Goal: Information Seeking & Learning: Learn about a topic

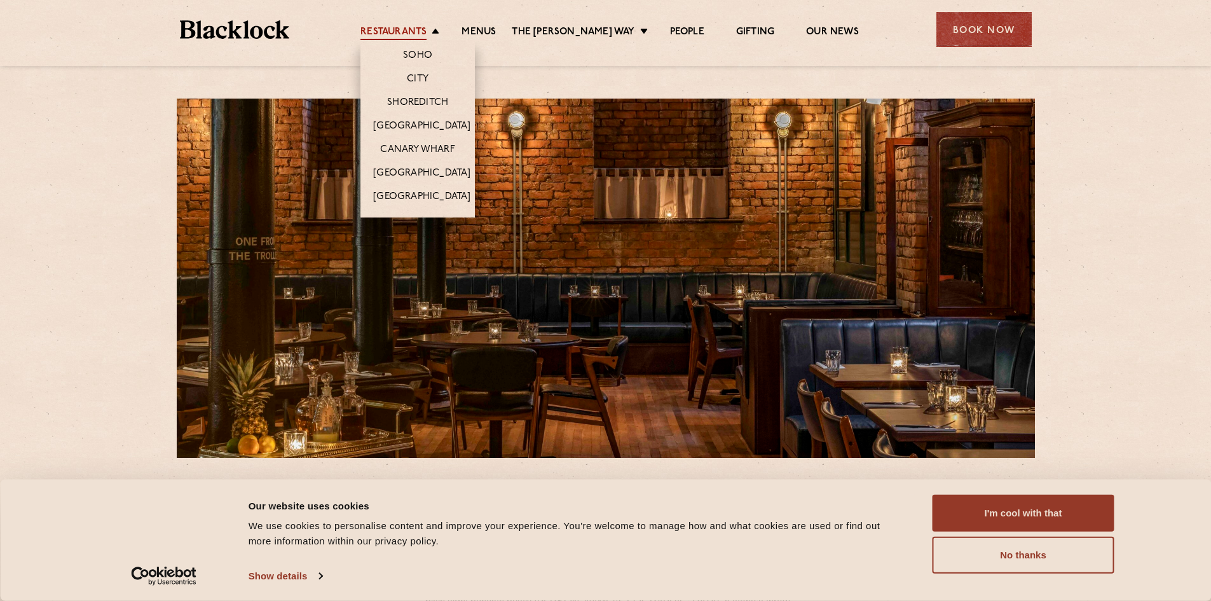
click at [396, 30] on link "Restaurants" at bounding box center [394, 33] width 66 height 14
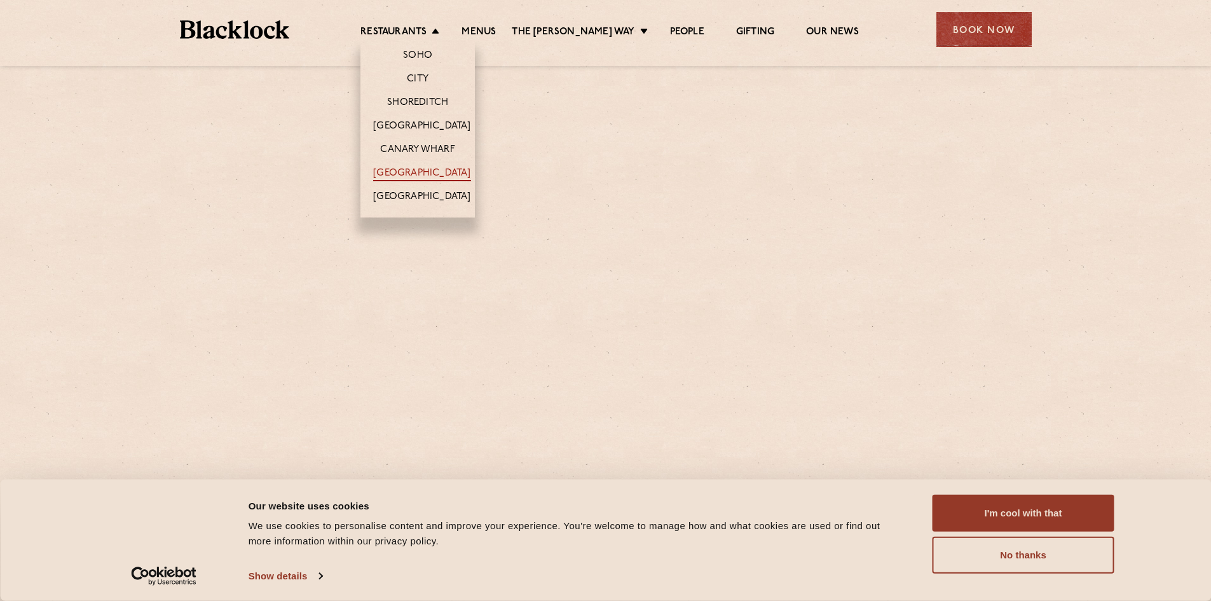
click at [426, 173] on link "[GEOGRAPHIC_DATA]" at bounding box center [421, 174] width 97 height 14
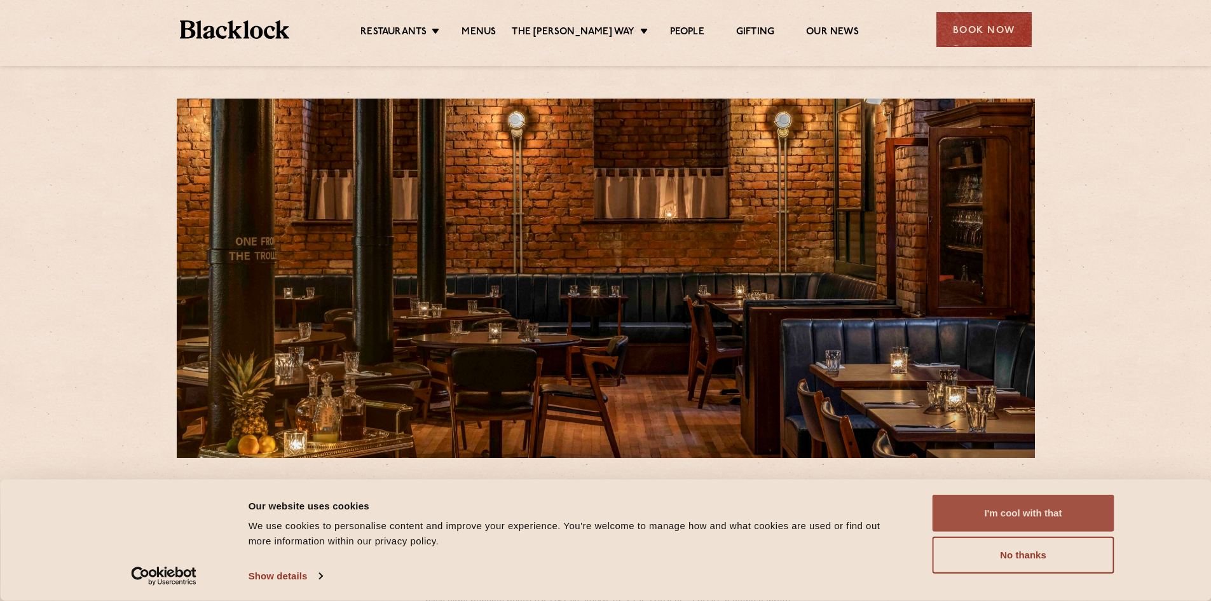
click at [1013, 507] on button "I'm cool with that" at bounding box center [1024, 513] width 182 height 37
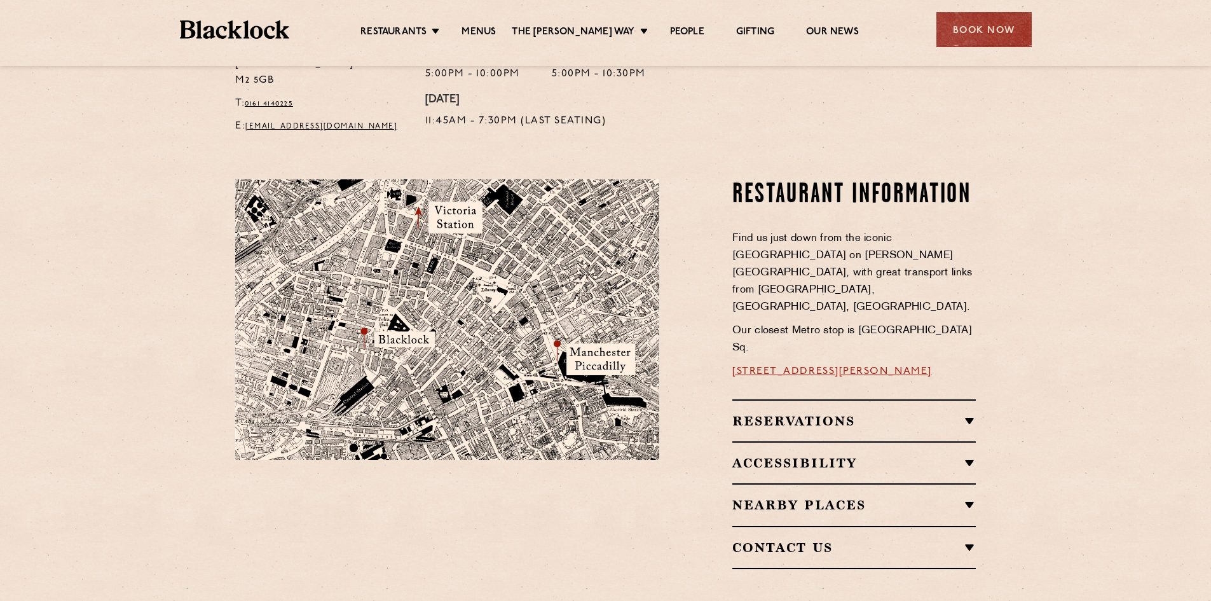
scroll to position [318, 0]
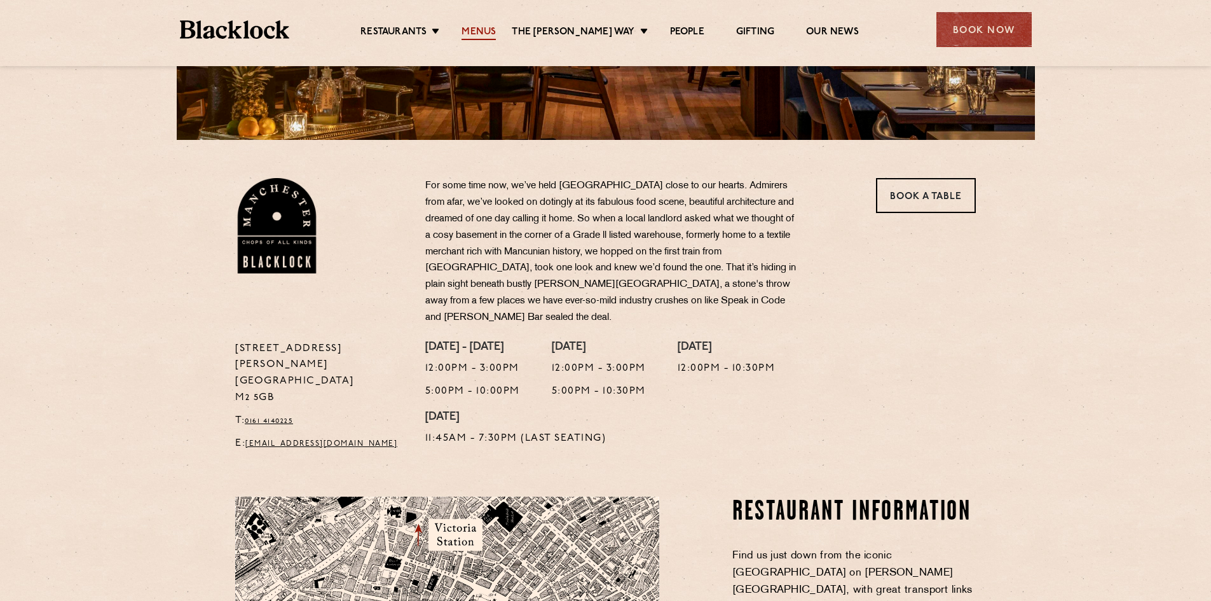
click at [484, 29] on link "Menus" at bounding box center [479, 33] width 34 height 14
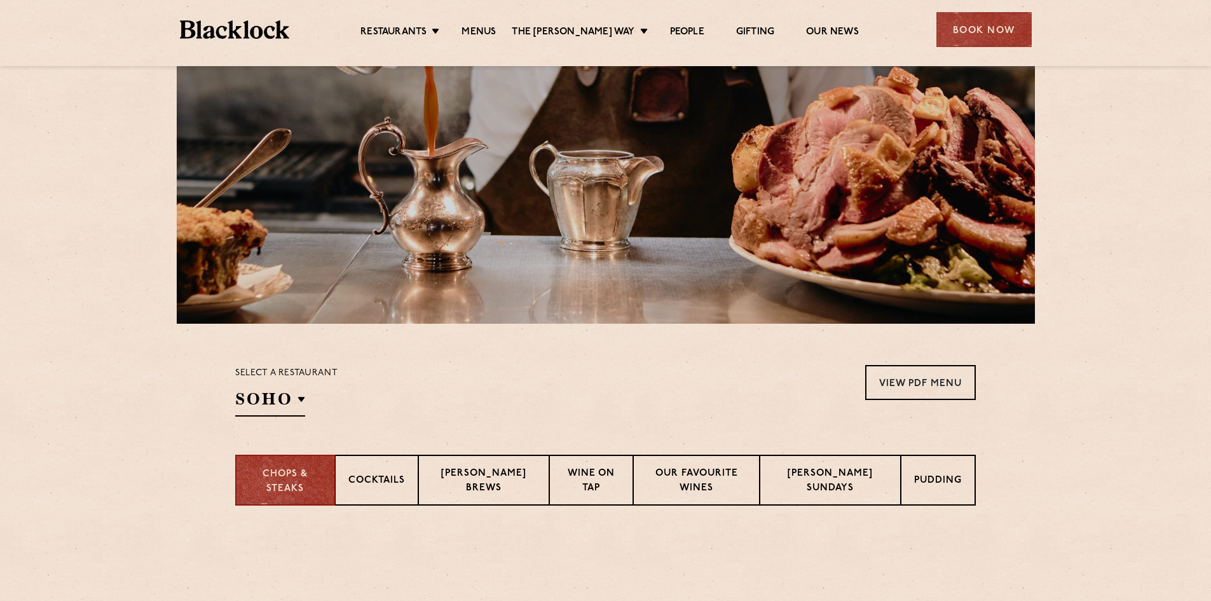
scroll to position [318, 0]
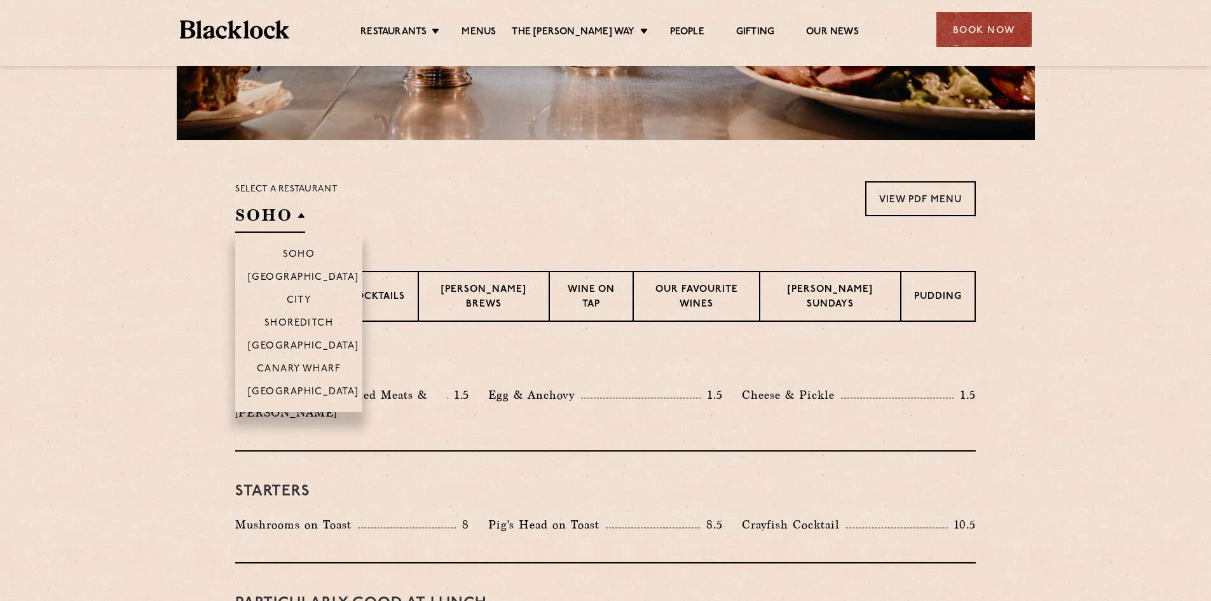
click at [292, 226] on h2 "SOHO" at bounding box center [270, 218] width 70 height 29
click at [315, 388] on p "[GEOGRAPHIC_DATA]" at bounding box center [303, 393] width 111 height 13
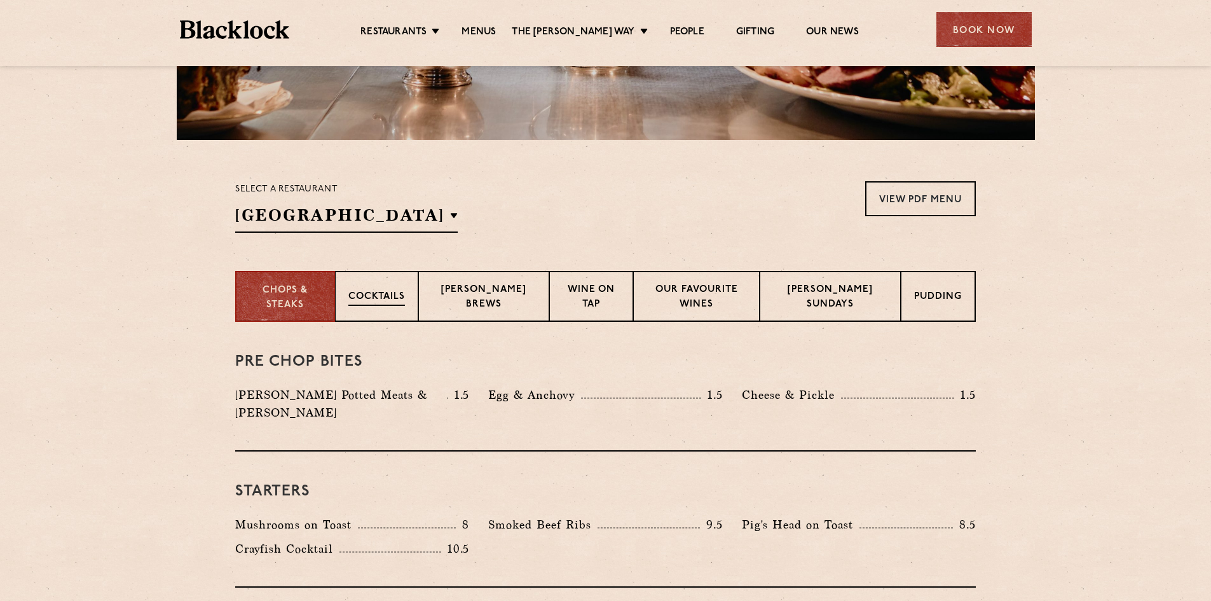
click at [390, 289] on div "Cocktails" at bounding box center [376, 296] width 83 height 51
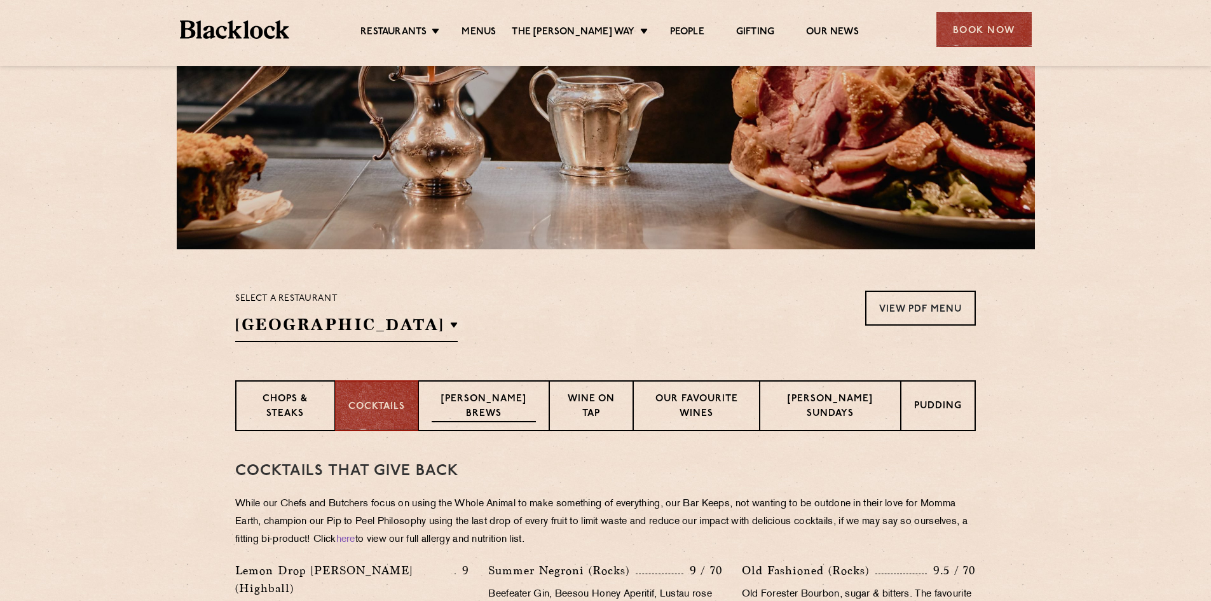
scroll to position [191, 0]
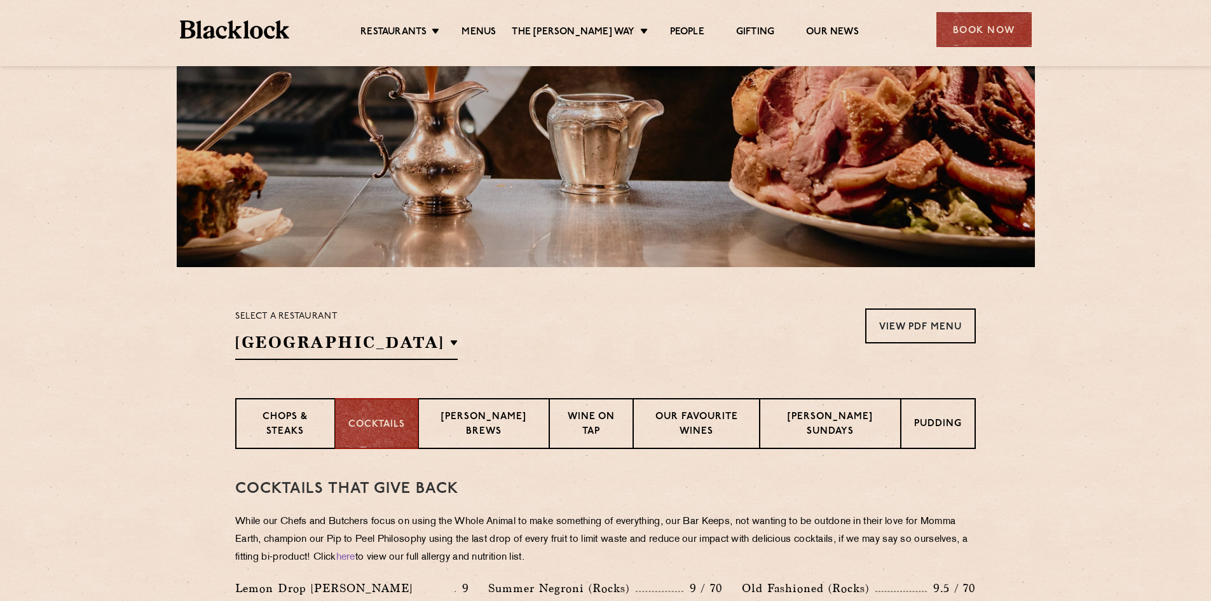
click at [864, 315] on div "Select a restaurant [GEOGRAPHIC_DATA] [GEOGRAPHIC_DATA] [GEOGRAPHIC_DATA] [GEOG…" at bounding box center [605, 334] width 741 height 52
click at [892, 324] on link "View PDF Menu" at bounding box center [920, 325] width 111 height 35
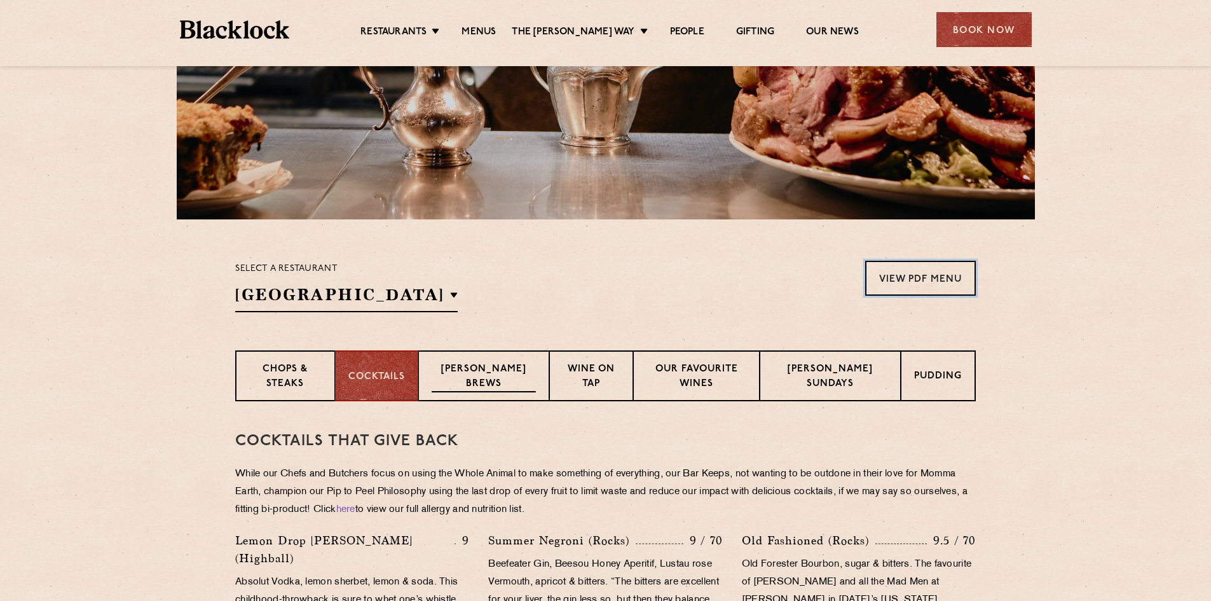
scroll to position [318, 0]
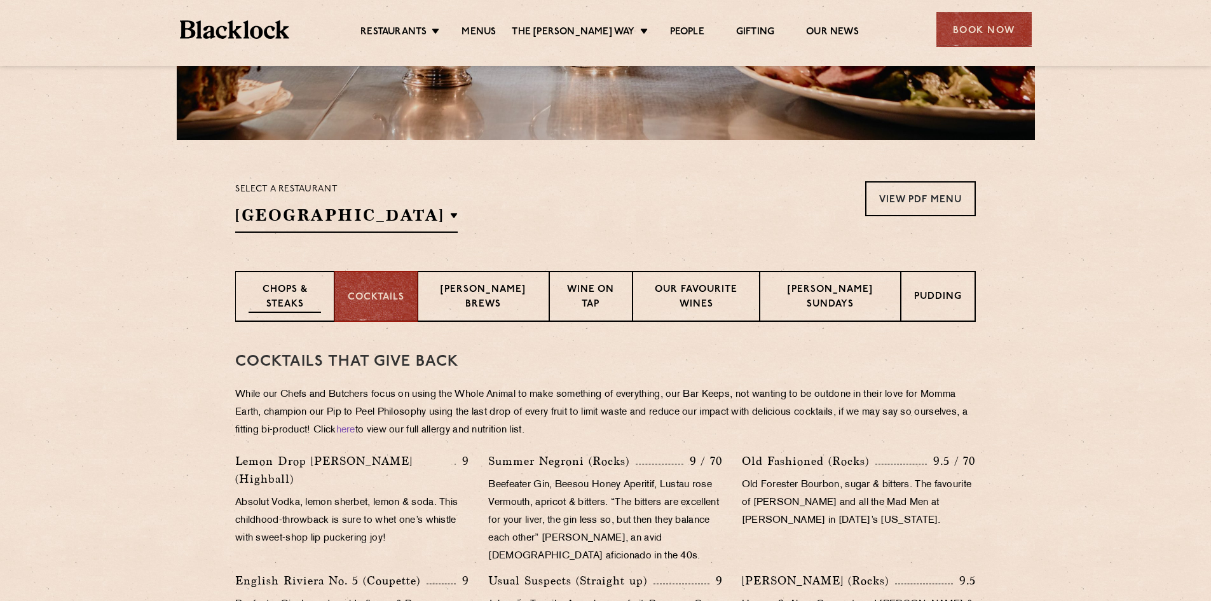
click at [266, 296] on p "Chops & Steaks" at bounding box center [285, 298] width 72 height 30
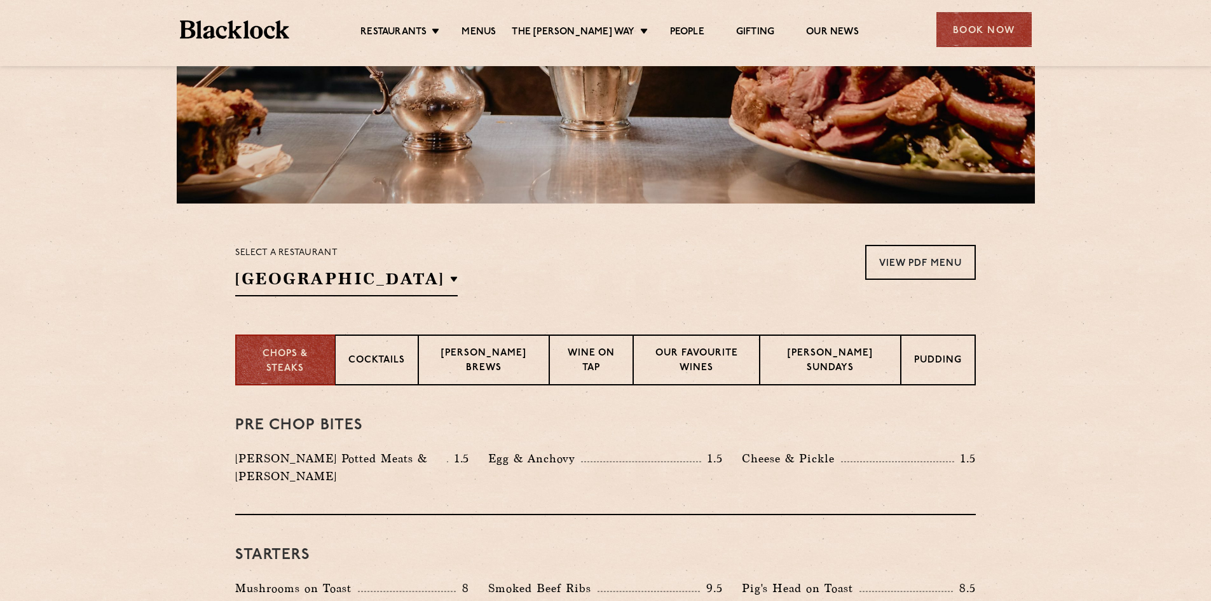
scroll to position [0, 0]
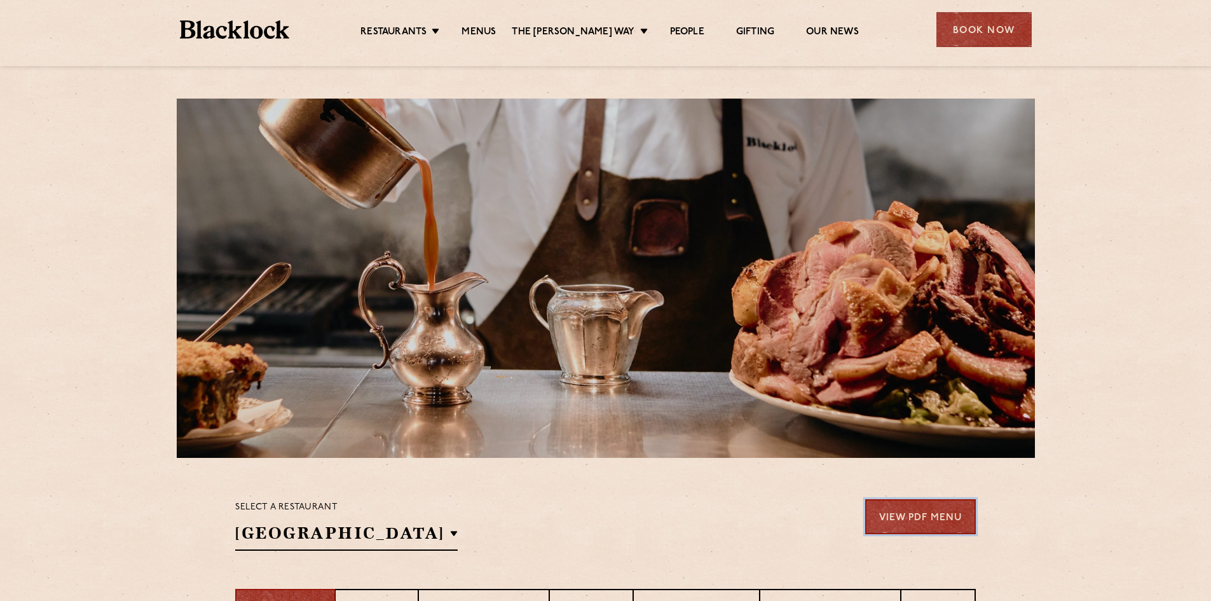
click at [933, 511] on link "View PDF Menu" at bounding box center [920, 516] width 111 height 35
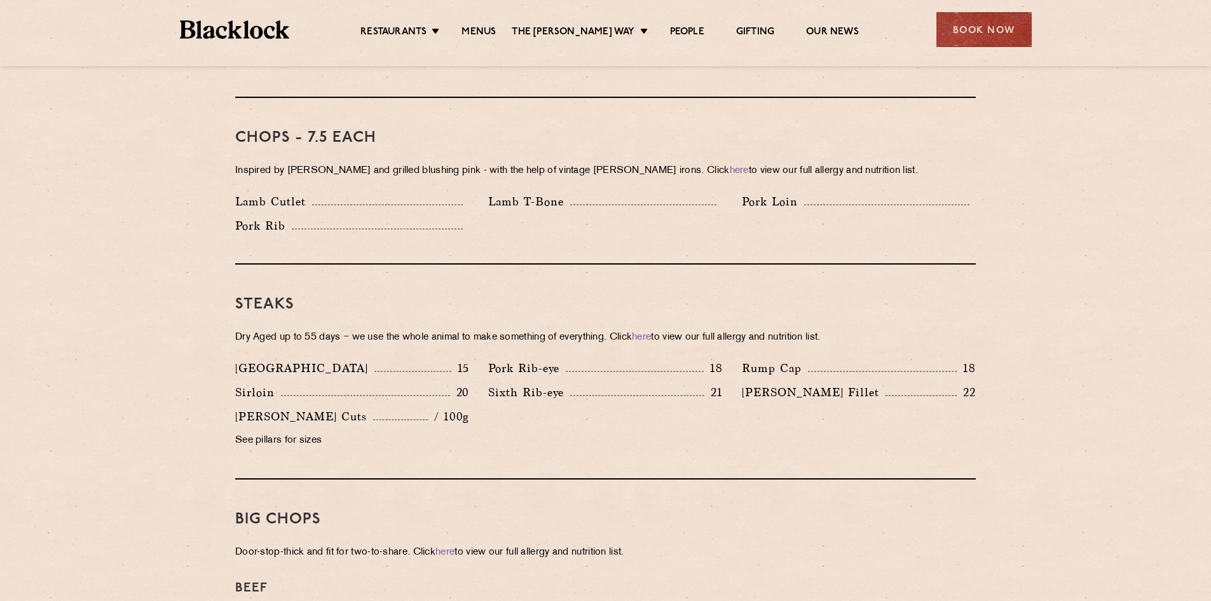
scroll to position [1081, 0]
